Goal: Check status: Check status

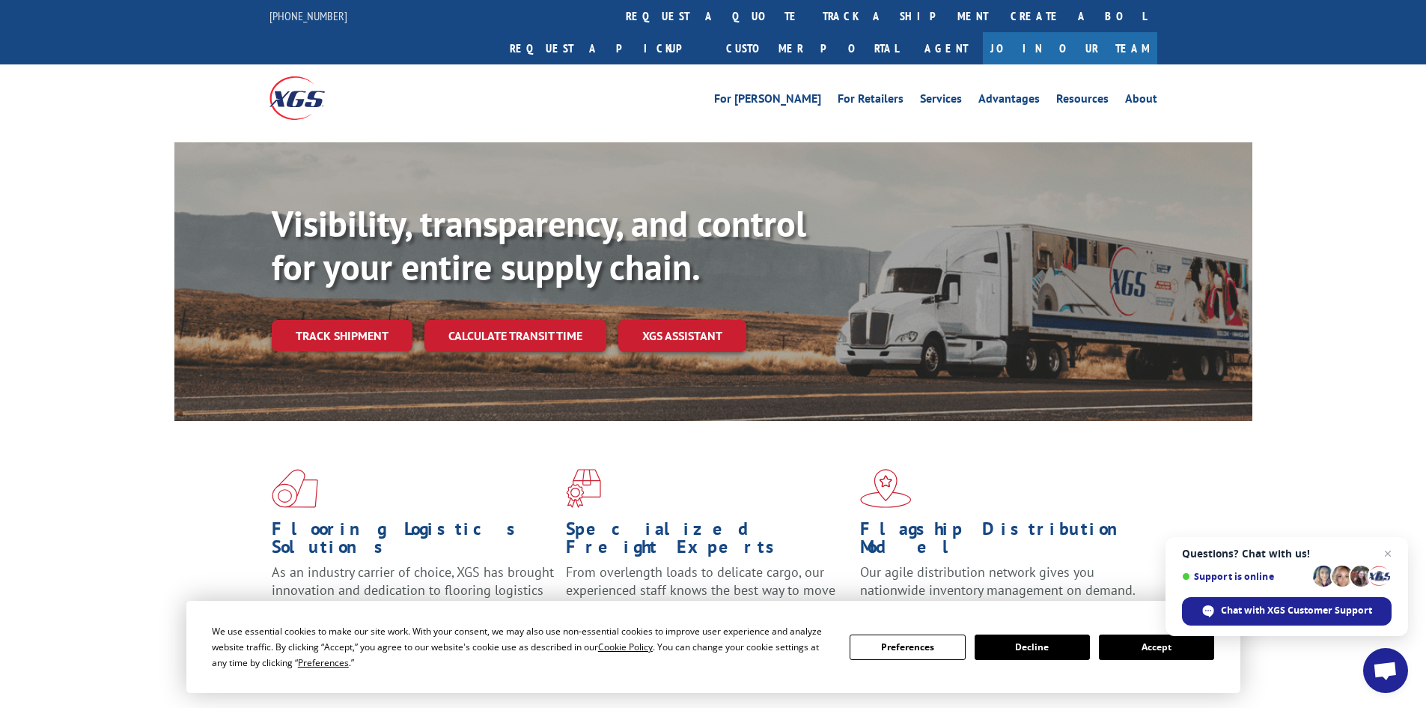
drag, startPoint x: 338, startPoint y: 304, endPoint x: 350, endPoint y: 302, distance: 11.3
click at [338, 320] on link "Track shipment" at bounding box center [342, 335] width 141 height 31
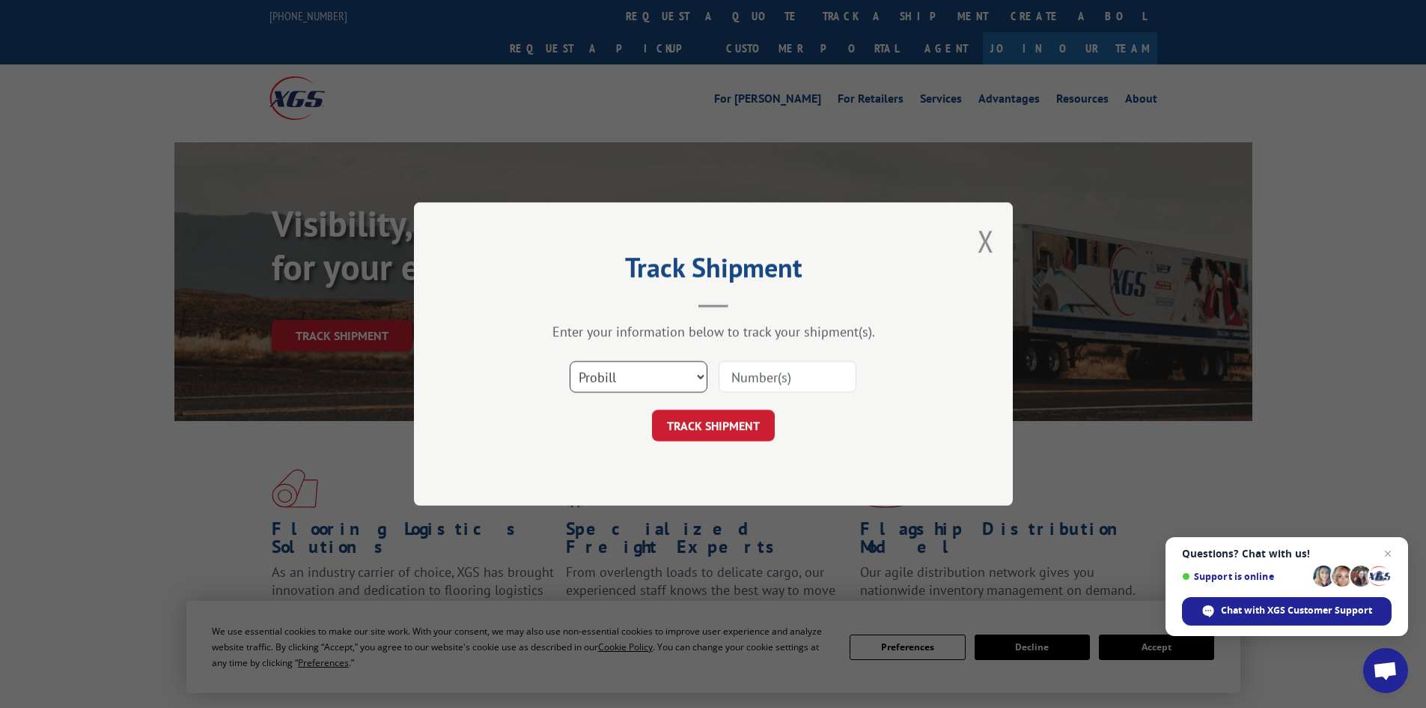
click at [631, 379] on select "Select category... Probill BOL PO" at bounding box center [639, 376] width 138 height 31
select select "bol"
click at [570, 361] on select "Select category... Probill BOL PO" at bounding box center [639, 376] width 138 height 31
click at [775, 381] on input at bounding box center [788, 376] width 138 height 31
paste input "5498650"
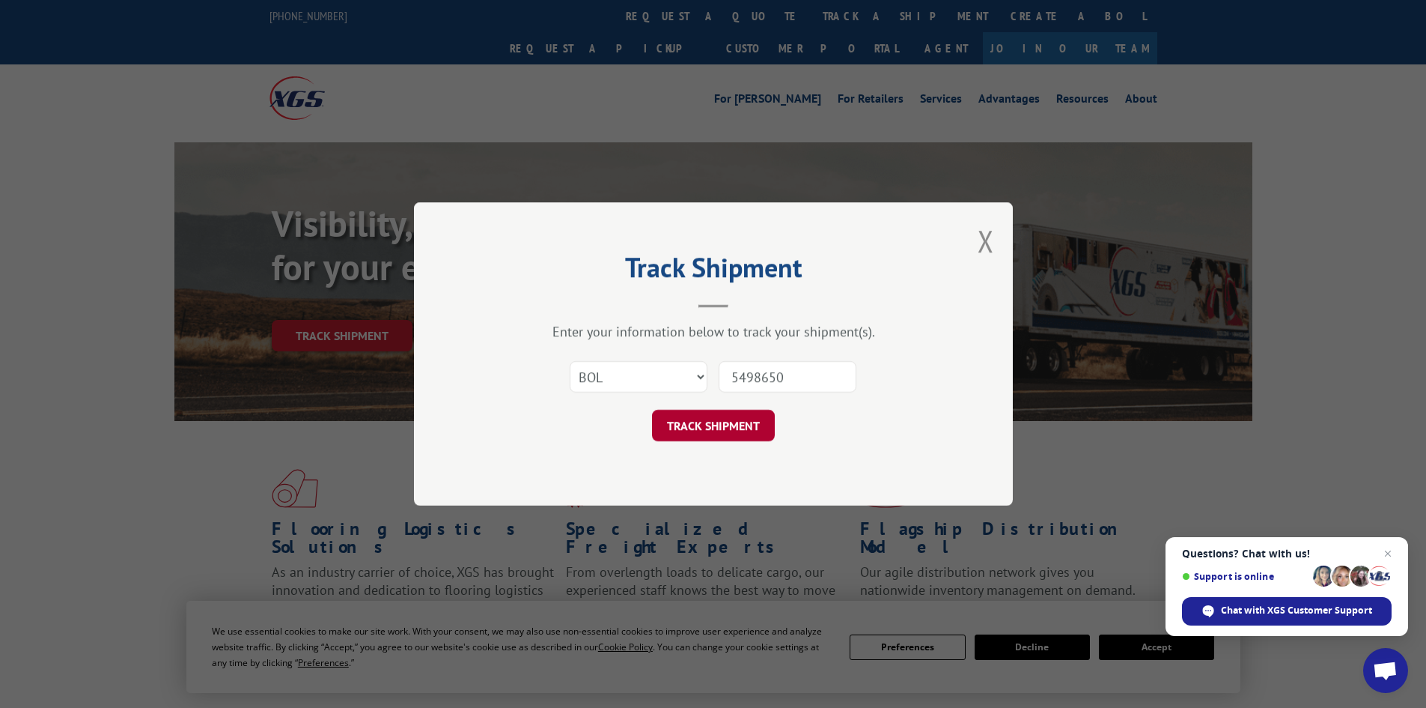
type input "5498650"
click at [711, 426] on button "TRACK SHIPMENT" at bounding box center [713, 425] width 123 height 31
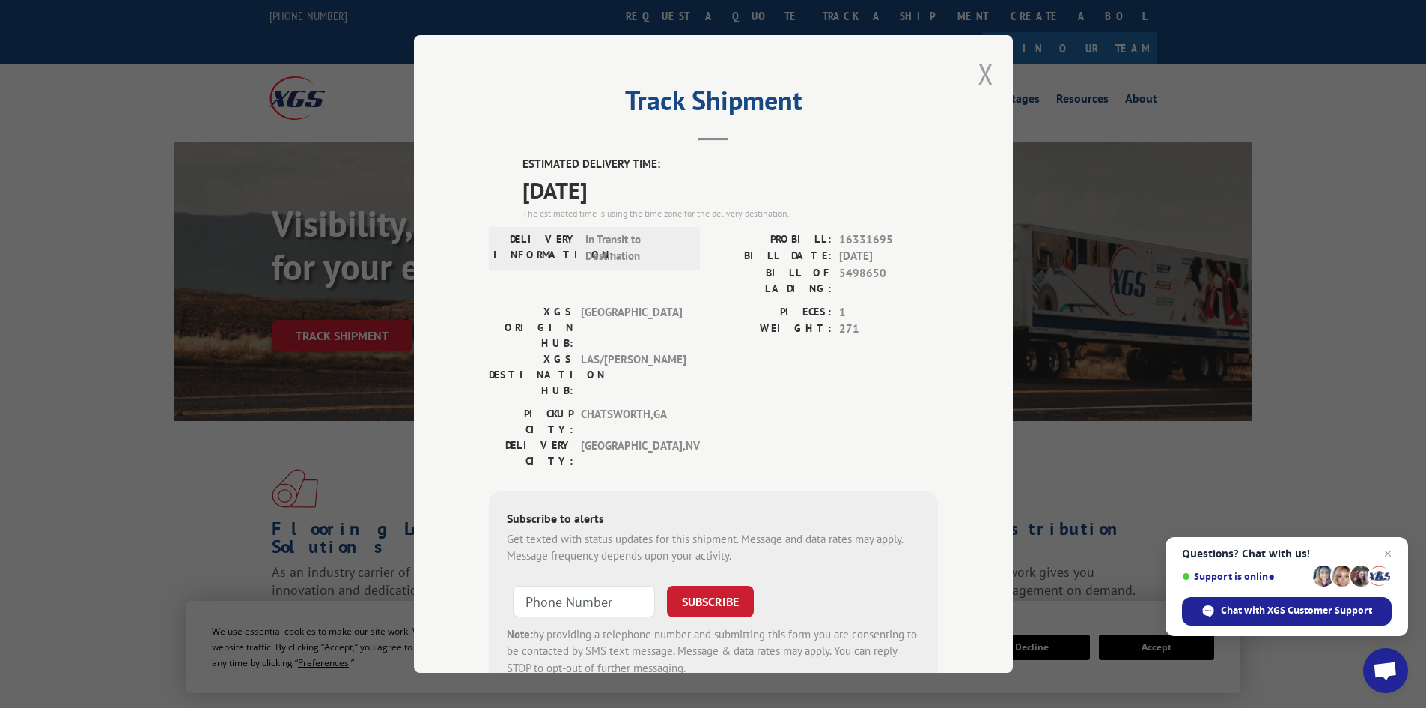
click at [978, 71] on button "Close modal" at bounding box center [986, 74] width 16 height 40
